Goal: Navigation & Orientation: Find specific page/section

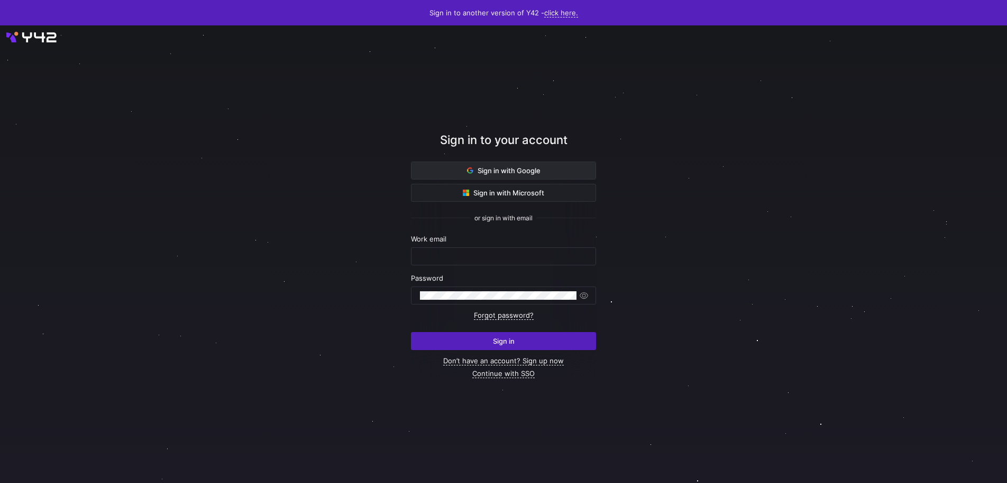
click at [500, 165] on span at bounding box center [504, 170] width 184 height 17
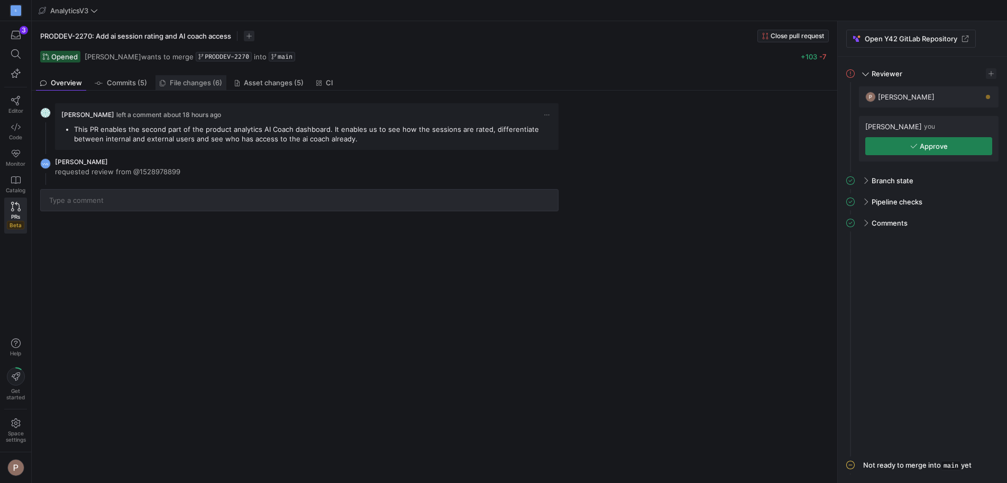
click at [185, 86] on span "File changes (6)" at bounding box center [196, 82] width 52 height 7
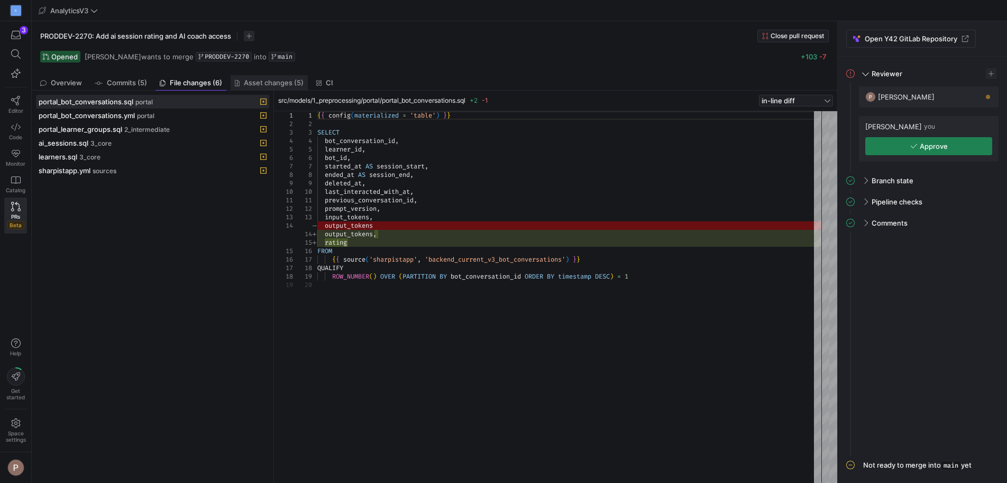
click at [258, 84] on span "Asset changes (5)" at bounding box center [274, 82] width 60 height 7
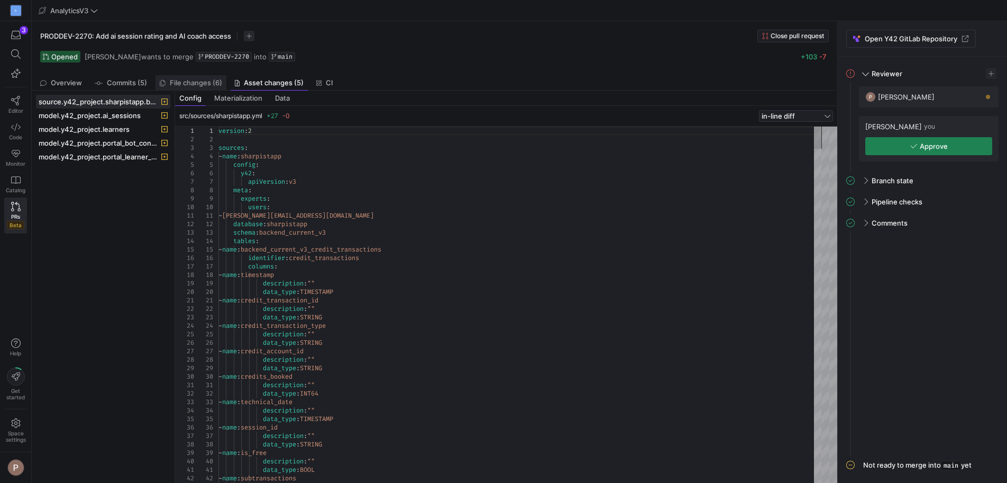
click at [206, 83] on span "File changes (6)" at bounding box center [196, 82] width 52 height 7
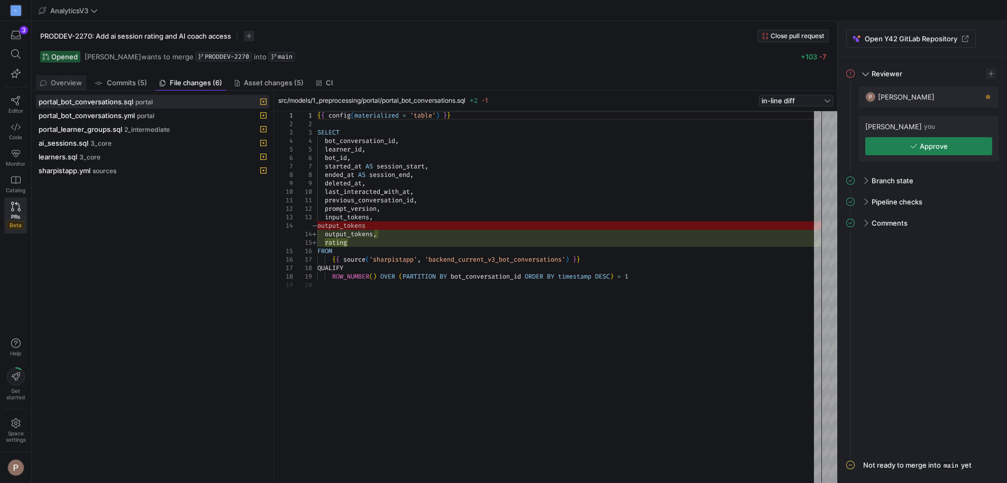
click at [61, 86] on span "Overview" at bounding box center [66, 82] width 31 height 7
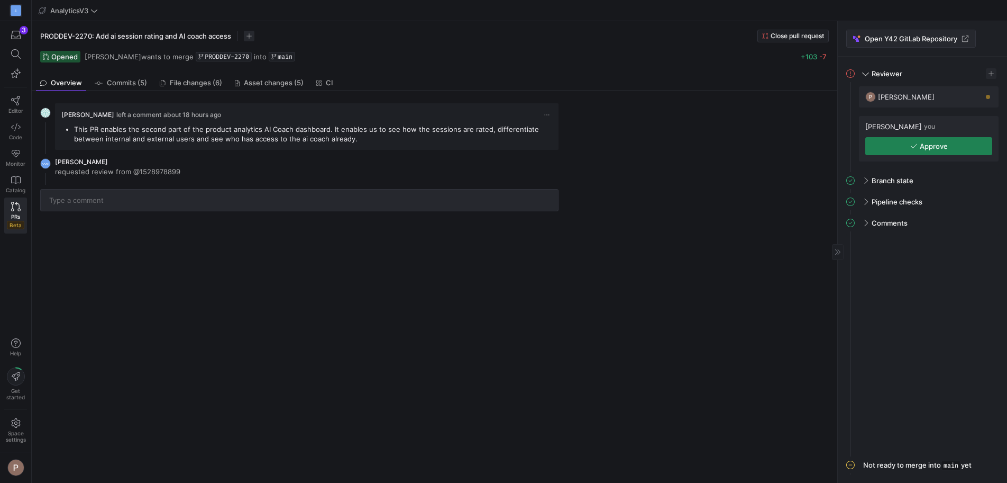
click at [876, 42] on span "Open Y42 GitLab Repository" at bounding box center [911, 38] width 93 height 8
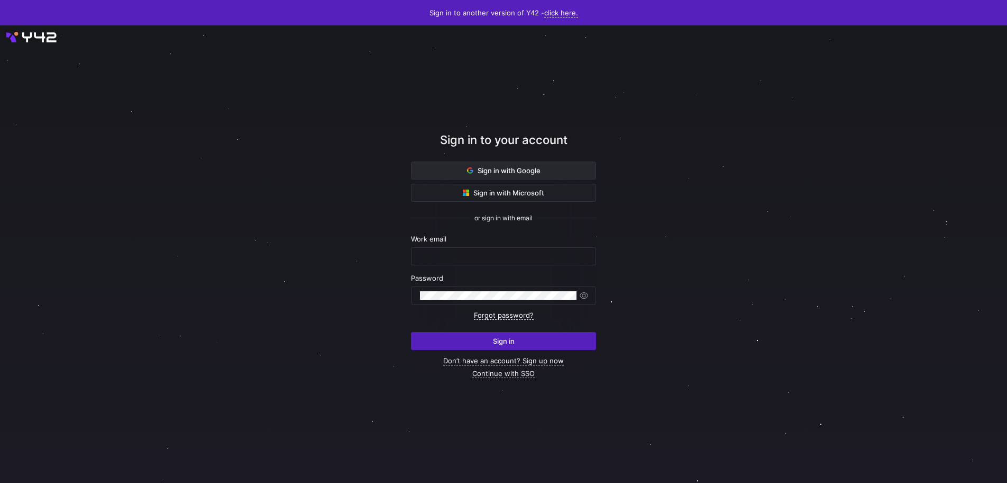
click at [493, 170] on span "Sign in with Google" at bounding box center [504, 170] width 74 height 8
